Goal: Information Seeking & Learning: Learn about a topic

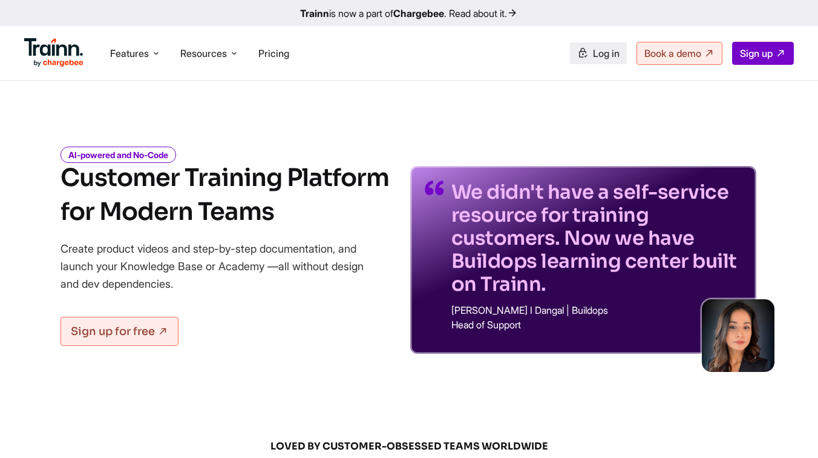
click at [593, 54] on span "Log in" at bounding box center [606, 53] width 27 height 12
click at [277, 57] on span "Pricing" at bounding box center [273, 53] width 31 height 12
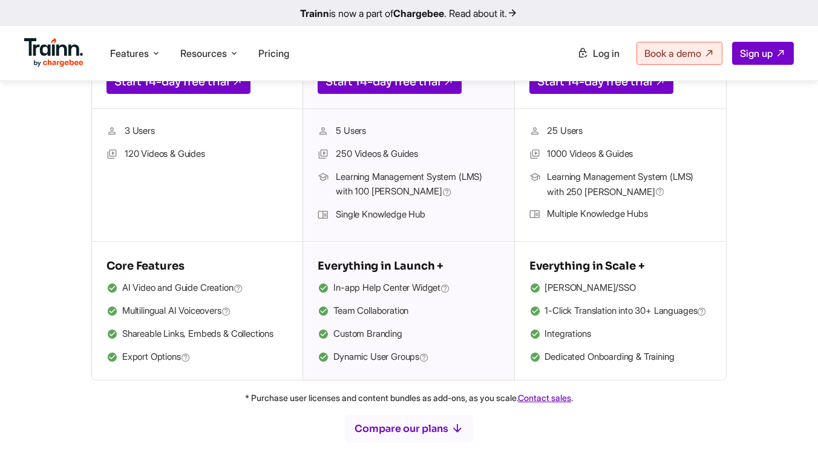
scroll to position [385, 0]
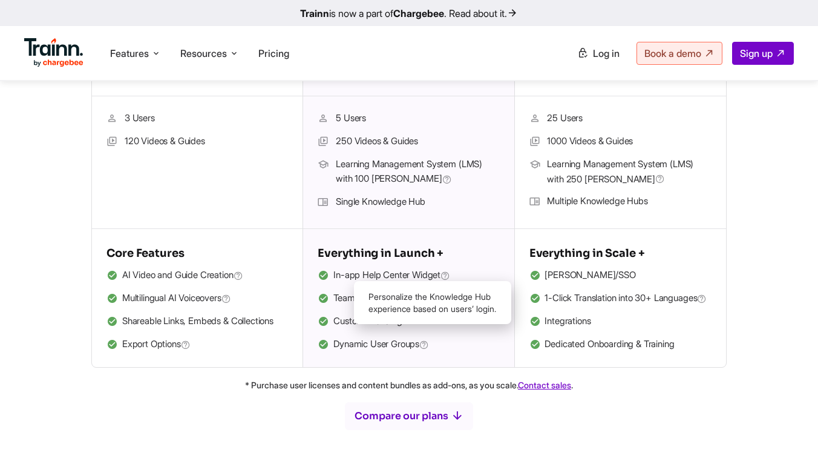
click at [429, 349] on icon at bounding box center [424, 344] width 10 height 11
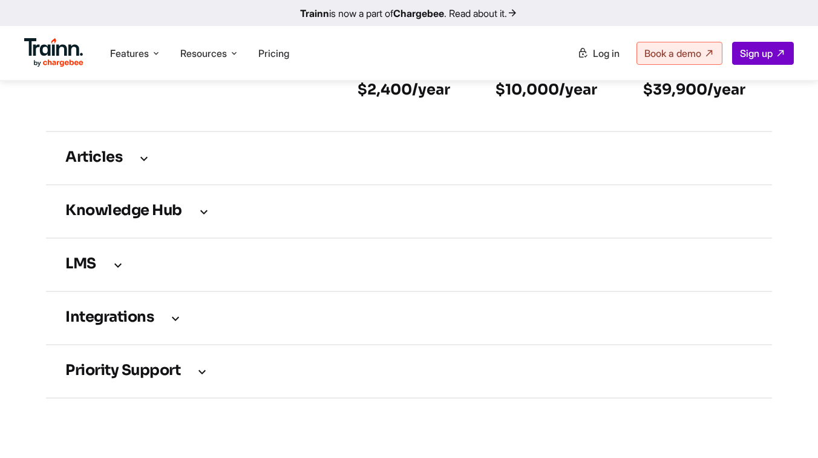
scroll to position [1741, 0]
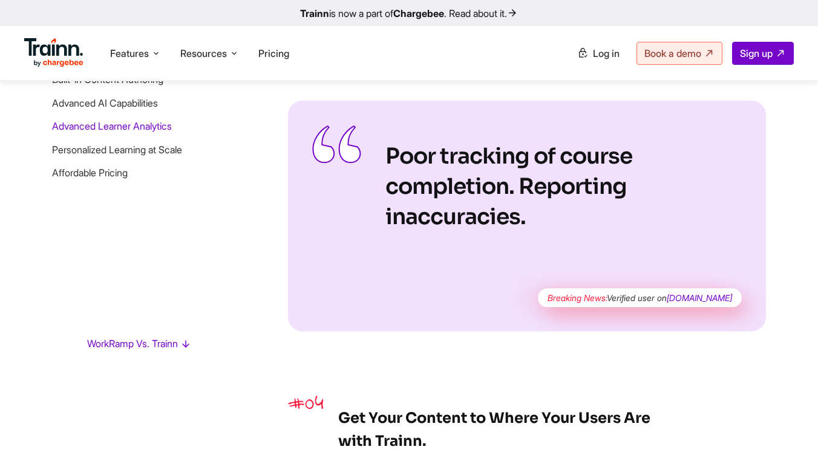
scroll to position [3027, 0]
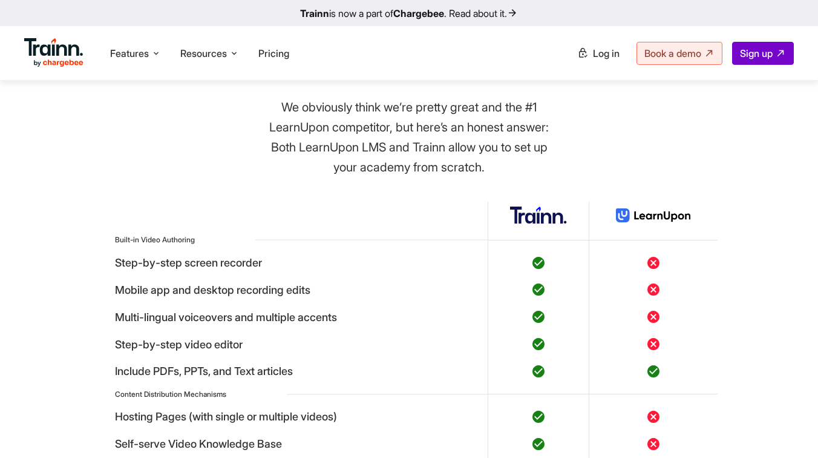
scroll to position [4183, 0]
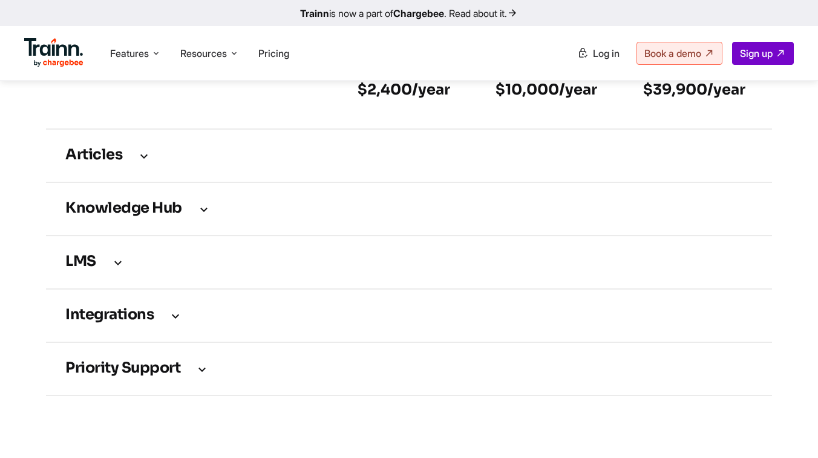
scroll to position [1741, 0]
